Goal: Browse casually: Explore the website without a specific task or goal

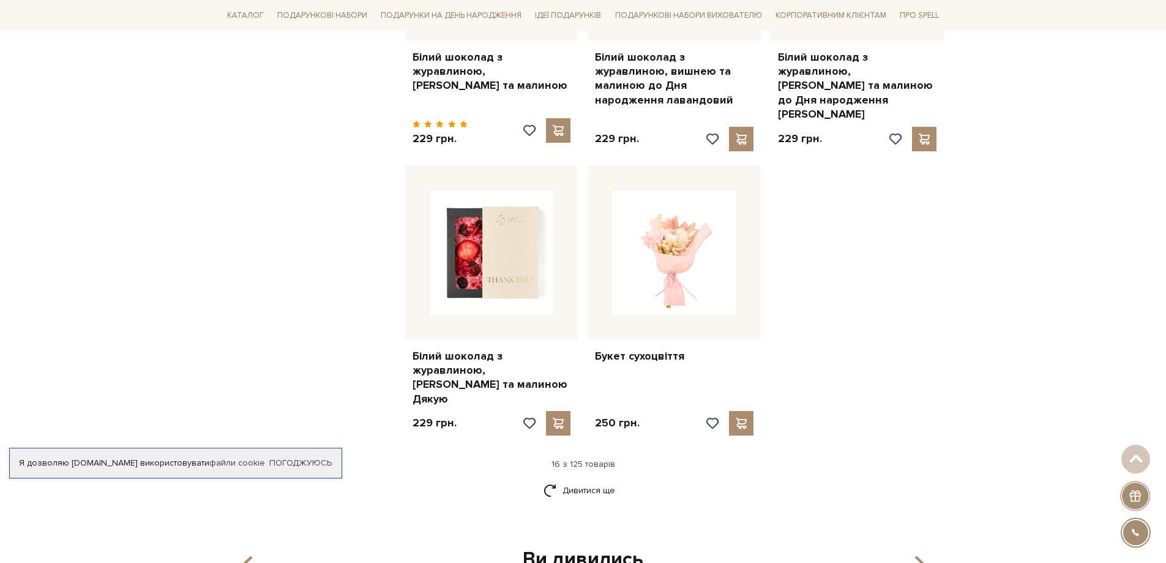
scroll to position [1592, 0]
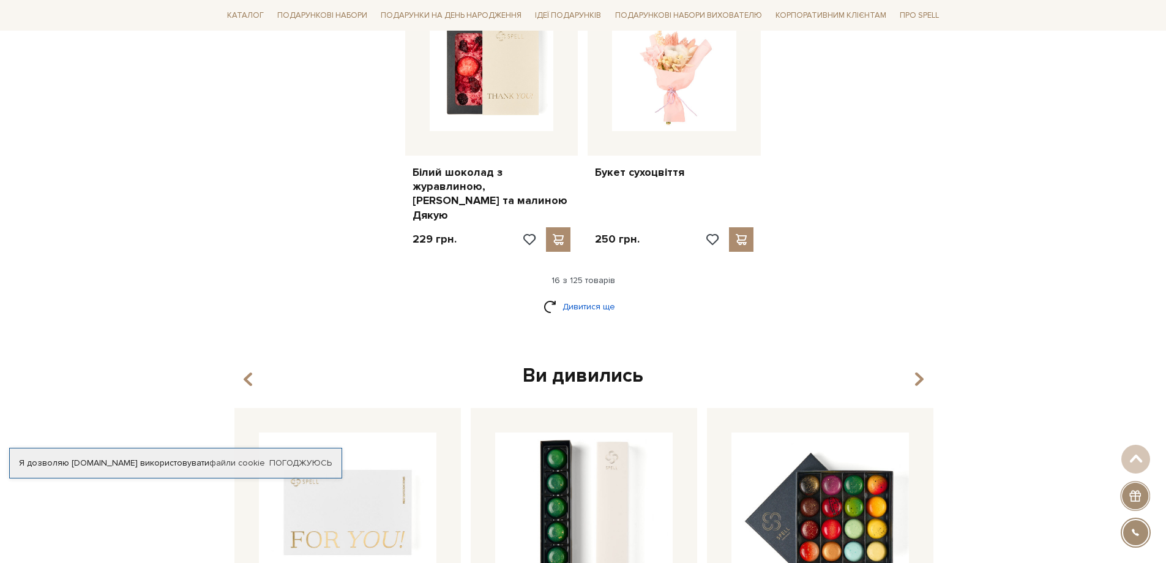
click at [577, 296] on link "Дивитися ще" at bounding box center [584, 306] width 80 height 21
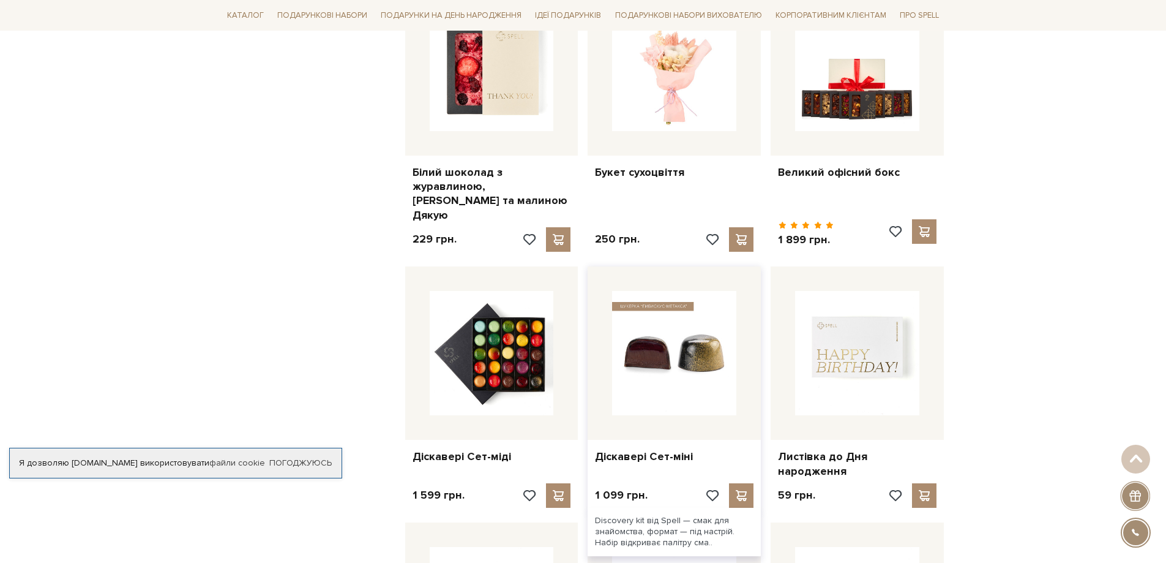
scroll to position [1837, 0]
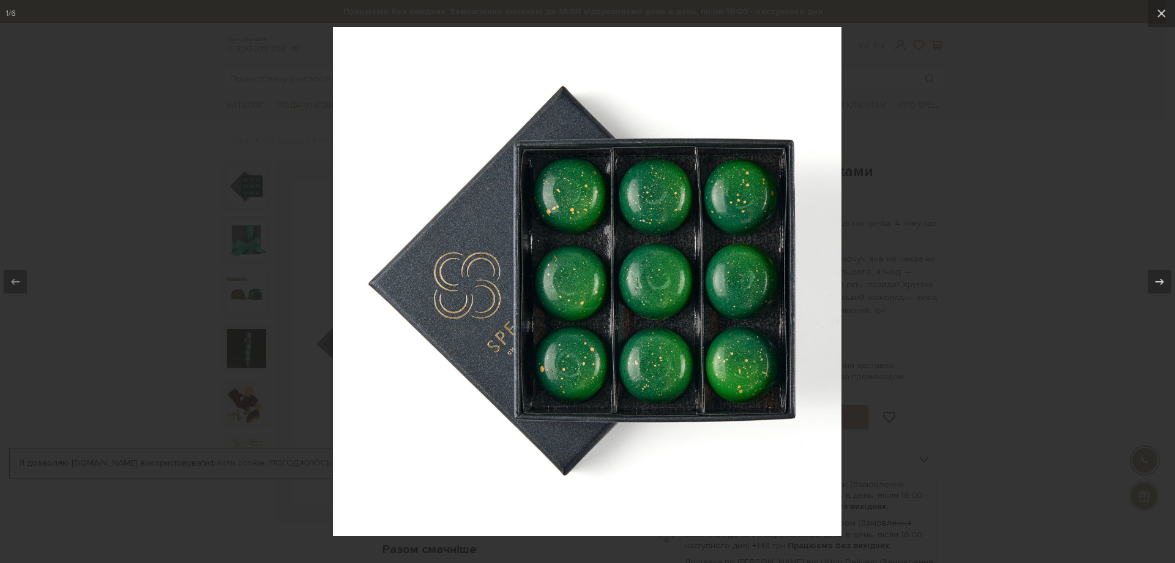
click at [1009, 249] on div at bounding box center [587, 281] width 1175 height 563
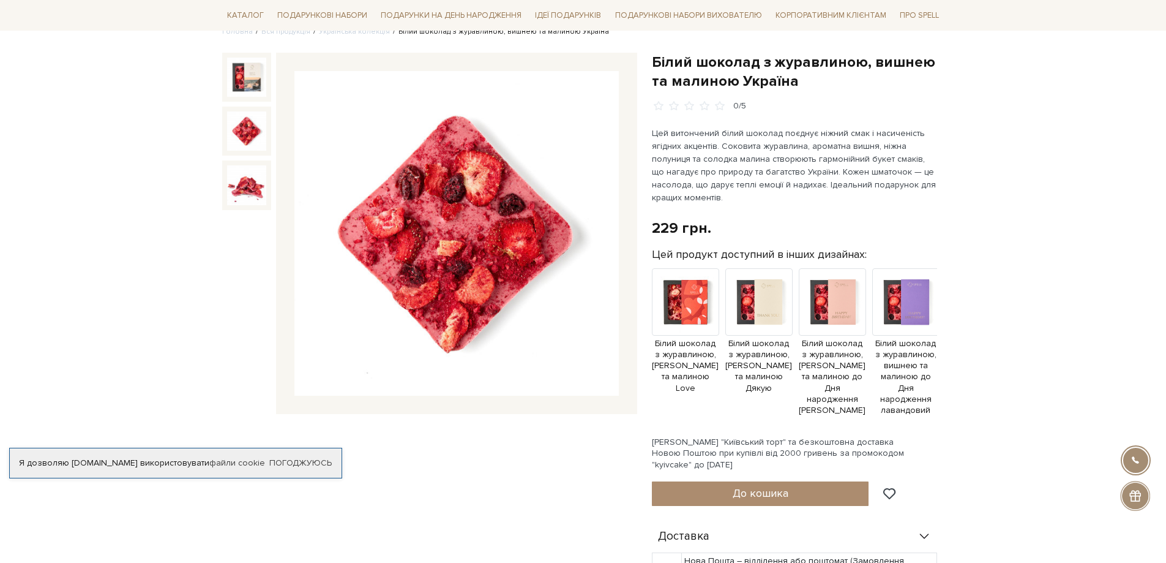
click at [231, 129] on img at bounding box center [246, 130] width 39 height 39
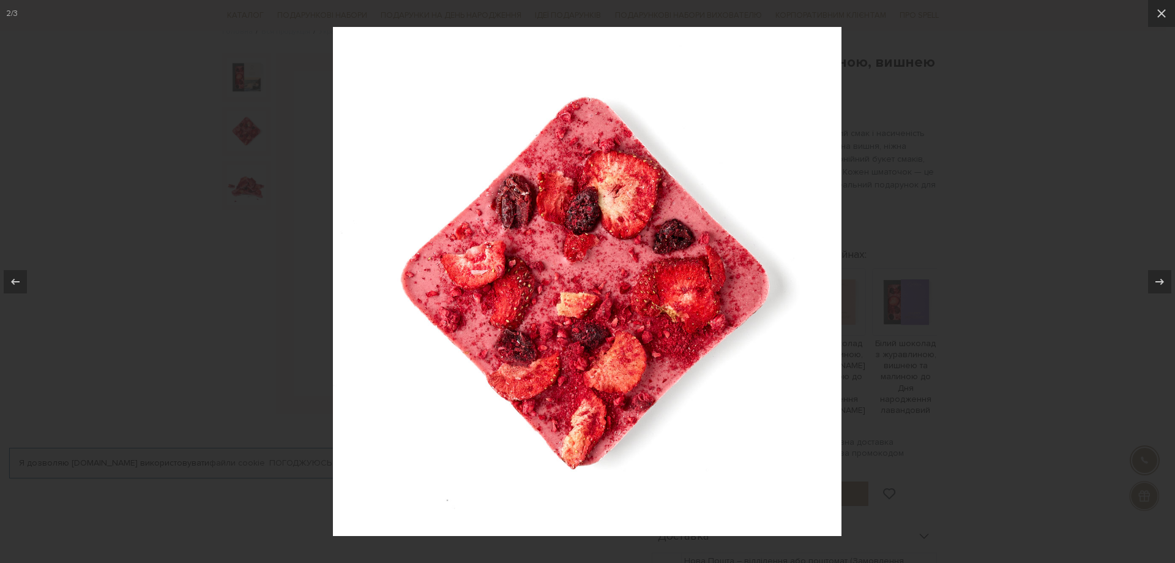
click at [669, 245] on img at bounding box center [587, 281] width 509 height 509
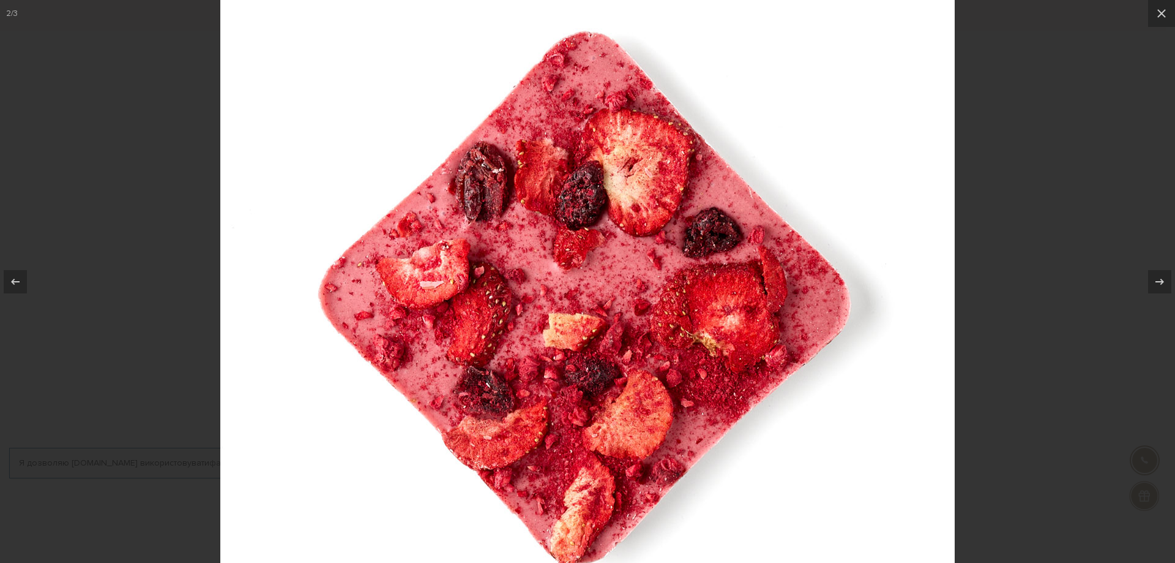
click at [669, 245] on img at bounding box center [587, 297] width 735 height 735
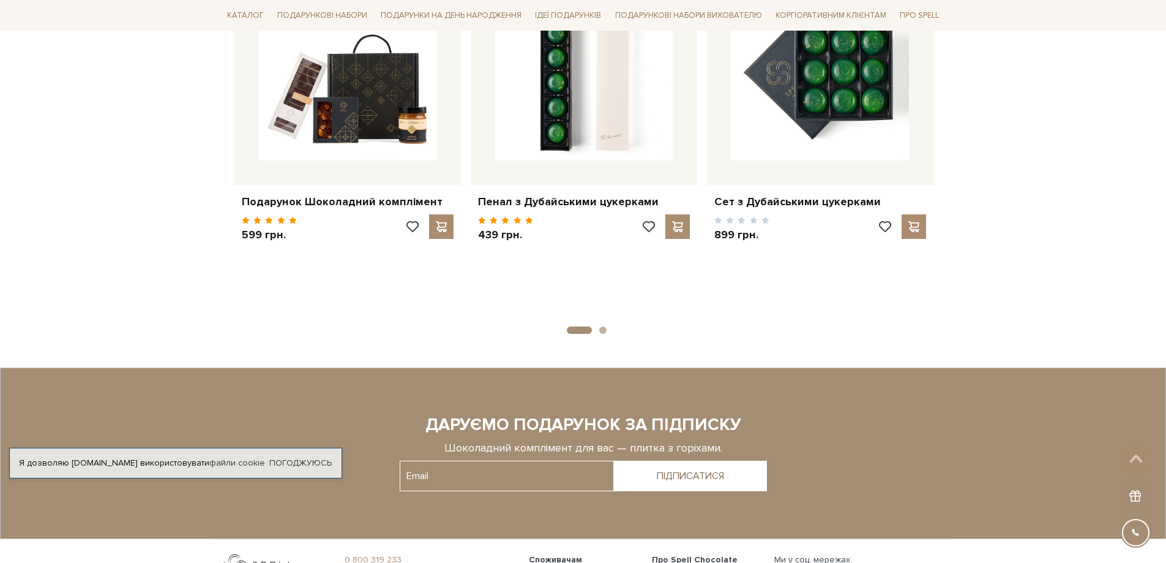
scroll to position [2143, 0]
